Goal: Transaction & Acquisition: Purchase product/service

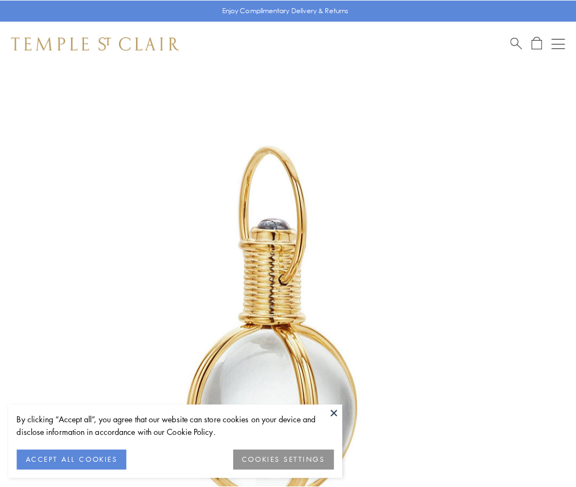
scroll to position [287, 0]
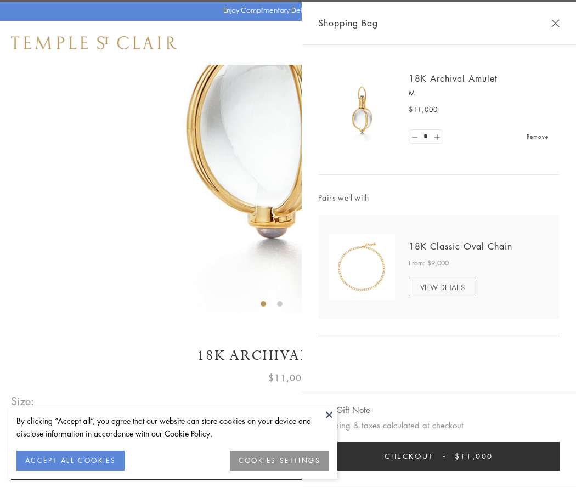
click at [439, 457] on button "Checkout $11,000" at bounding box center [439, 456] width 242 height 29
